Goal: Entertainment & Leisure: Consume media (video, audio)

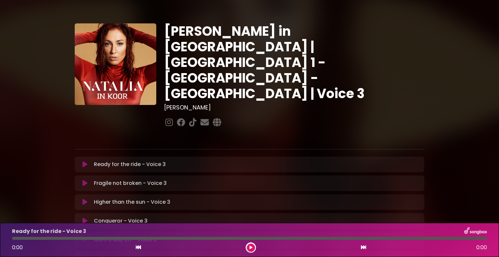
click at [83, 161] on icon at bounding box center [85, 164] width 5 height 6
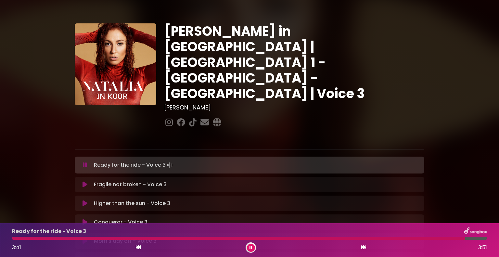
click at [83, 162] on icon at bounding box center [85, 165] width 4 height 6
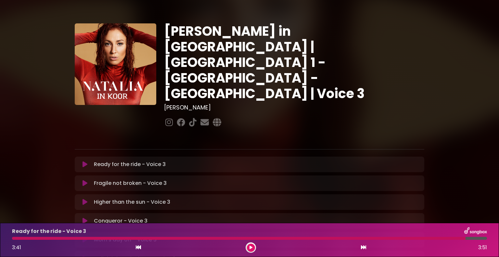
click at [83, 161] on icon at bounding box center [85, 164] width 5 height 6
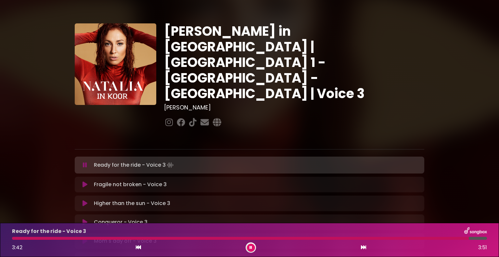
click at [83, 162] on icon at bounding box center [85, 165] width 4 height 6
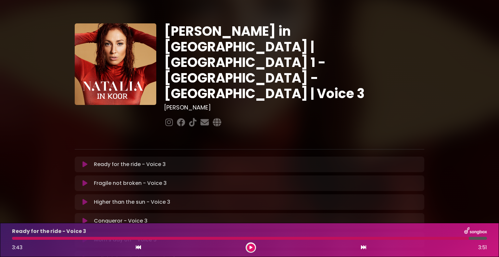
click at [13, 237] on div at bounding box center [240, 238] width 457 height 3
click at [13, 237] on div "Ready for the ride - Voice 3 3:43 3:51" at bounding box center [249, 240] width 483 height 26
click at [14, 237] on div "Ready for the ride - Voice 3 3:43 3:51" at bounding box center [249, 240] width 483 height 26
click at [86, 161] on icon at bounding box center [85, 164] width 5 height 6
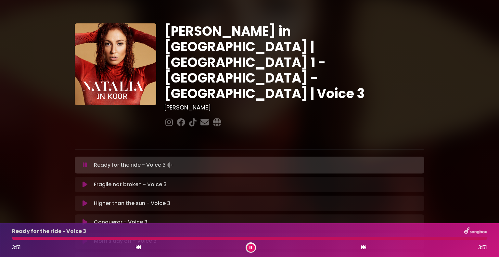
click at [14, 239] on div at bounding box center [249, 238] width 475 height 3
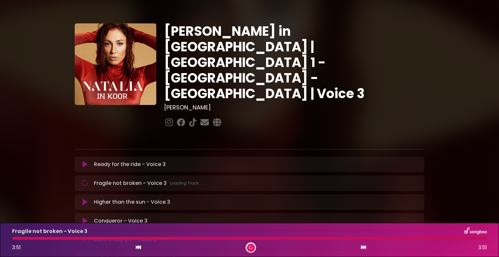
click at [14, 239] on div at bounding box center [249, 238] width 475 height 3
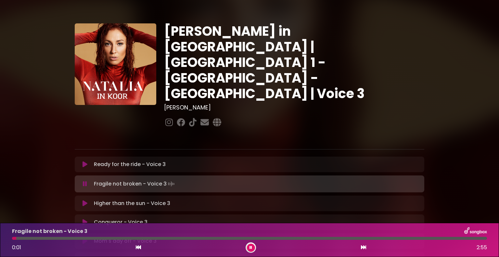
click at [84, 181] on icon at bounding box center [85, 184] width 8 height 7
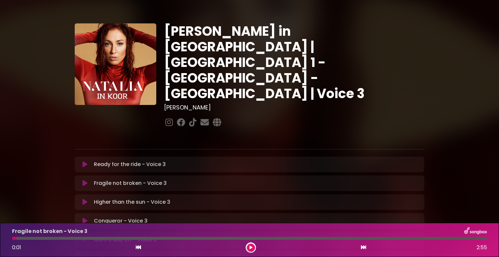
click at [83, 161] on icon at bounding box center [85, 164] width 5 height 6
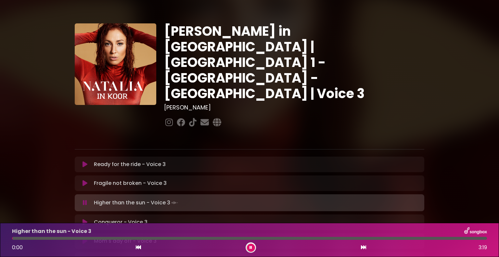
click at [85, 199] on icon at bounding box center [85, 202] width 4 height 6
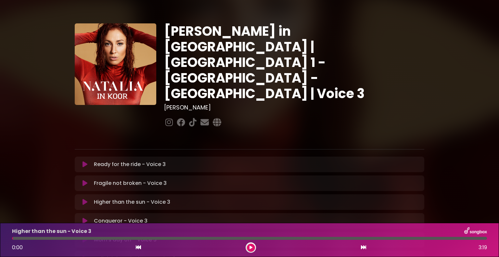
click at [86, 180] on icon at bounding box center [85, 183] width 5 height 6
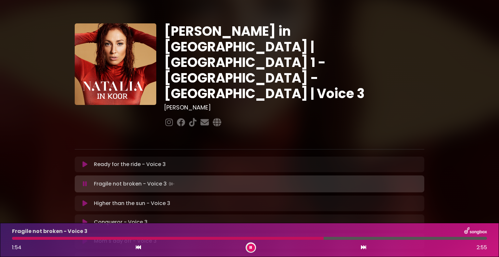
scroll to position [4, 0]
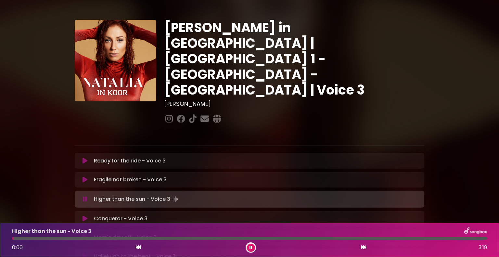
click at [85, 196] on icon at bounding box center [85, 199] width 4 height 6
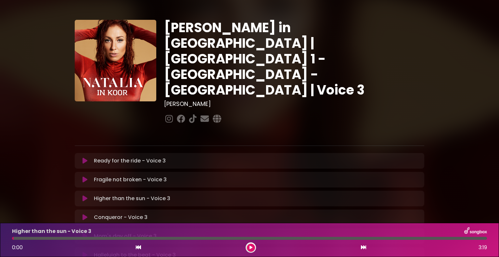
click at [83, 176] on icon at bounding box center [85, 179] width 8 height 6
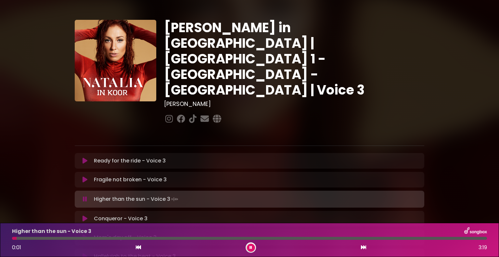
click at [87, 196] on button at bounding box center [85, 199] width 13 height 6
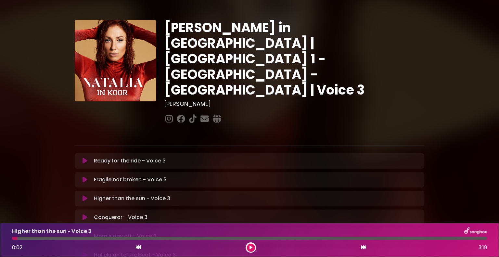
click at [82, 176] on button at bounding box center [85, 179] width 13 height 6
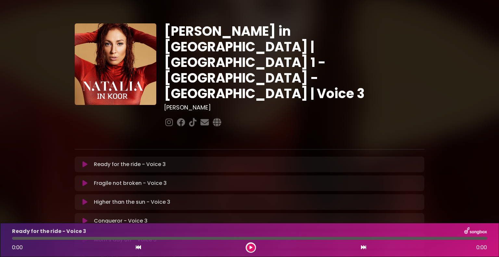
click at [83, 199] on icon at bounding box center [85, 202] width 5 height 6
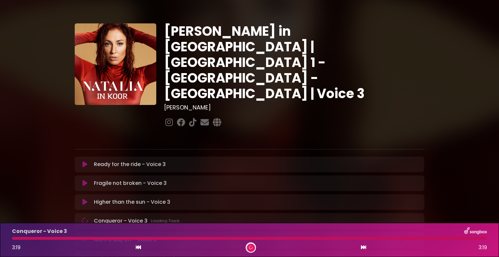
click at [86, 217] on icon at bounding box center [84, 220] width 7 height 7
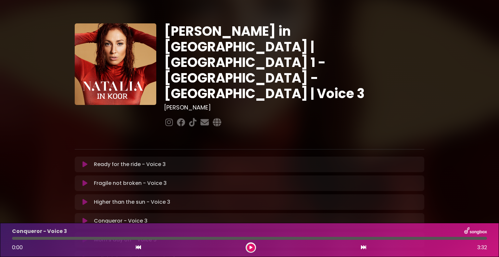
click at [83, 199] on icon at bounding box center [85, 202] width 5 height 6
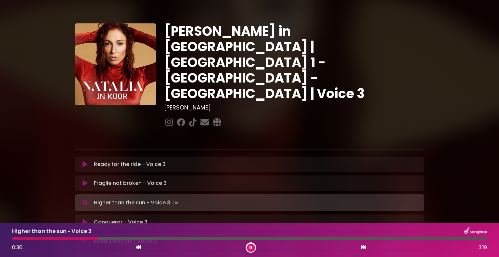
click at [96, 179] on p "Fragile not broken - Voice 3 Loading Track..." at bounding box center [130, 183] width 73 height 8
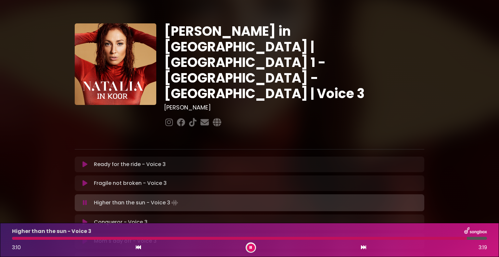
click at [96, 179] on p "Fragile not broken - Voice 3 Loading Track..." at bounding box center [130, 183] width 73 height 8
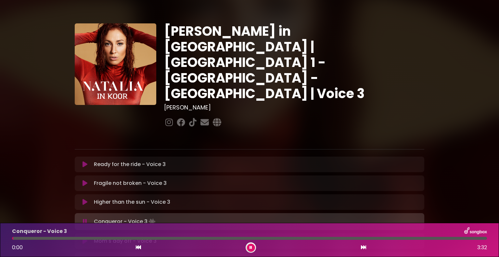
click at [88, 217] on div "Conqueror - Voice 3 Loading Track..." at bounding box center [250, 221] width 342 height 9
click at [85, 218] on icon at bounding box center [85, 221] width 6 height 7
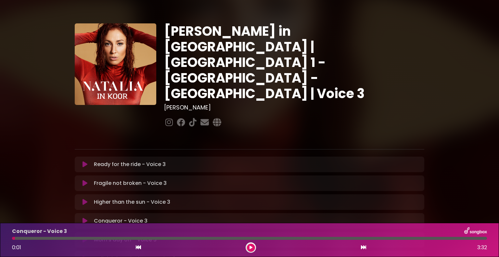
click at [83, 199] on icon at bounding box center [85, 202] width 5 height 6
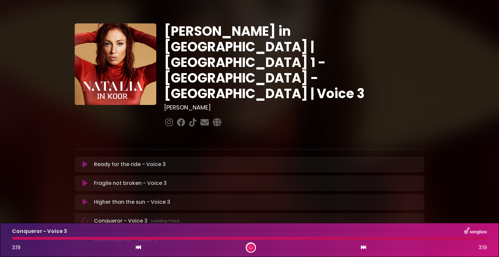
click at [84, 217] on icon at bounding box center [84, 220] width 7 height 7
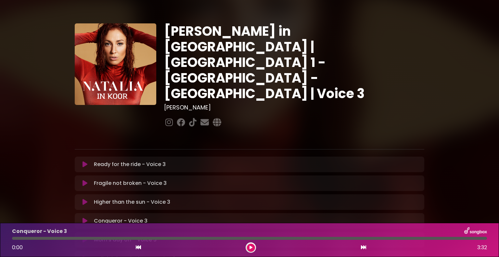
click at [82, 199] on button at bounding box center [85, 202] width 13 height 6
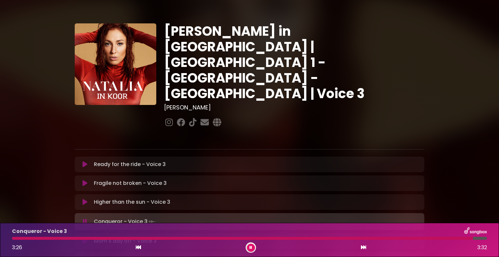
click at [188, 237] on div "Mom's day off - Voice 3 Loading Track..." at bounding box center [255, 241] width 329 height 8
click at [84, 218] on icon at bounding box center [84, 221] width 5 height 7
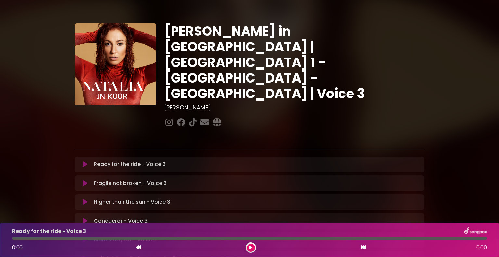
click at [86, 218] on icon at bounding box center [85, 221] width 5 height 6
click at [86, 237] on icon at bounding box center [85, 240] width 4 height 6
click at [86, 161] on icon at bounding box center [85, 164] width 5 height 6
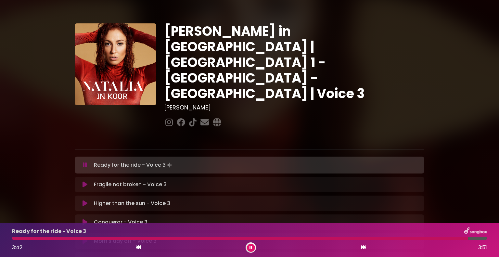
click at [28, 167] on div "Natalia in Koor | Antwerpen 1 - Gent - Leuven | Voice 3 Hans Primusz" at bounding box center [249, 200] width 499 height 384
click at [84, 162] on icon at bounding box center [85, 165] width 4 height 6
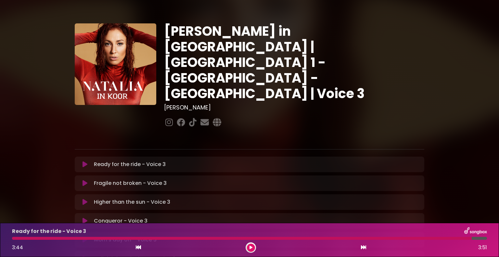
click at [28, 148] on div "Natalia in Koor | Antwerpen 1 - Gent - Leuven | Voice 3 Hans Primusz" at bounding box center [249, 199] width 499 height 383
click at [87, 180] on button at bounding box center [85, 183] width 13 height 6
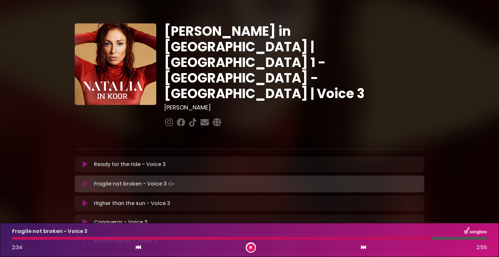
click at [29, 155] on div "Natalia in Koor | Antwerpen 1 - Gent - Leuven | Voice 3 Hans Primusz" at bounding box center [249, 200] width 499 height 384
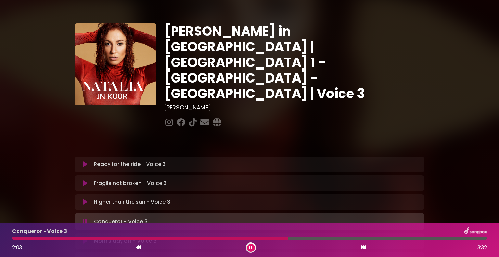
click at [99, 198] on p "Higher than the sun - Voice 3 Loading Track..." at bounding box center [132, 202] width 76 height 8
